Goal: Transaction & Acquisition: Download file/media

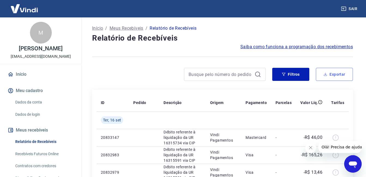
click at [337, 73] on button "Exportar" at bounding box center [334, 74] width 37 height 13
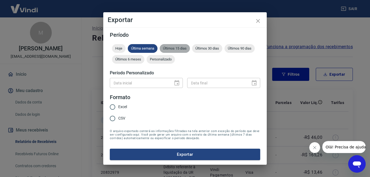
click at [173, 49] on span "Últimos 15 dias" at bounding box center [175, 48] width 30 height 4
click at [125, 108] on span "Excel" at bounding box center [122, 107] width 9 height 6
click at [118, 108] on input "Excel" at bounding box center [112, 106] width 11 height 11
radio input "true"
click at [143, 157] on button "Exportar" at bounding box center [185, 154] width 150 height 11
